Goal: Task Accomplishment & Management: Manage account settings

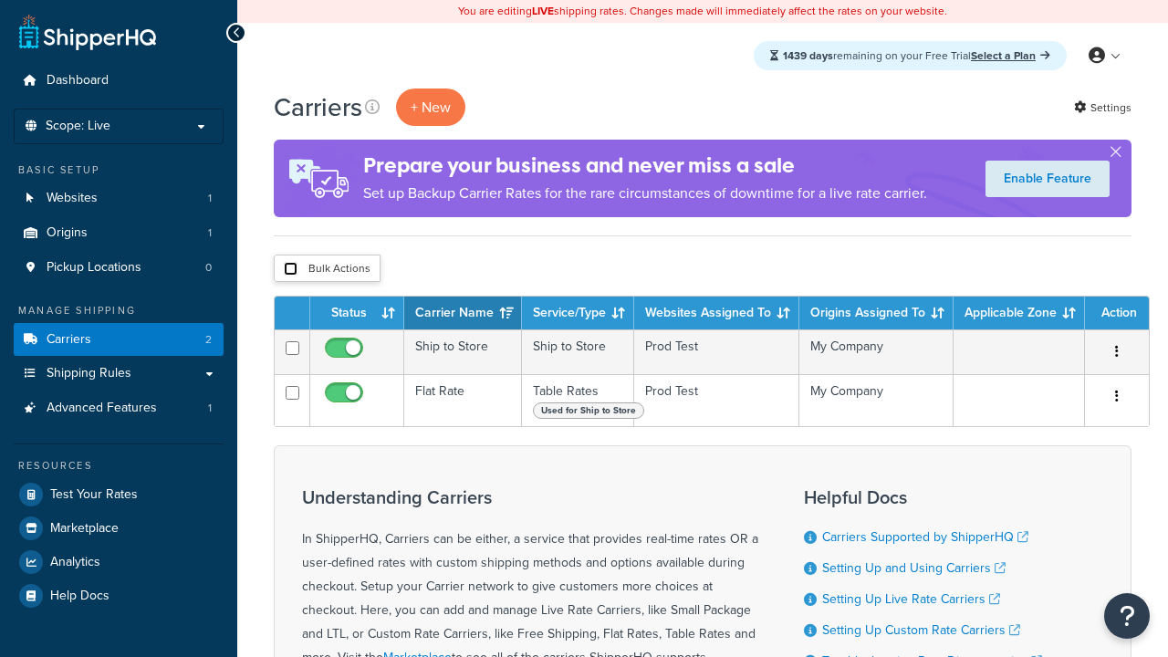
click at [290, 270] on input "checkbox" at bounding box center [291, 269] width 14 height 14
checkbox input "true"
click at [0, 0] on button "Delete" at bounding box center [0, 0] width 0 height 0
